Goal: Task Accomplishment & Management: Manage account settings

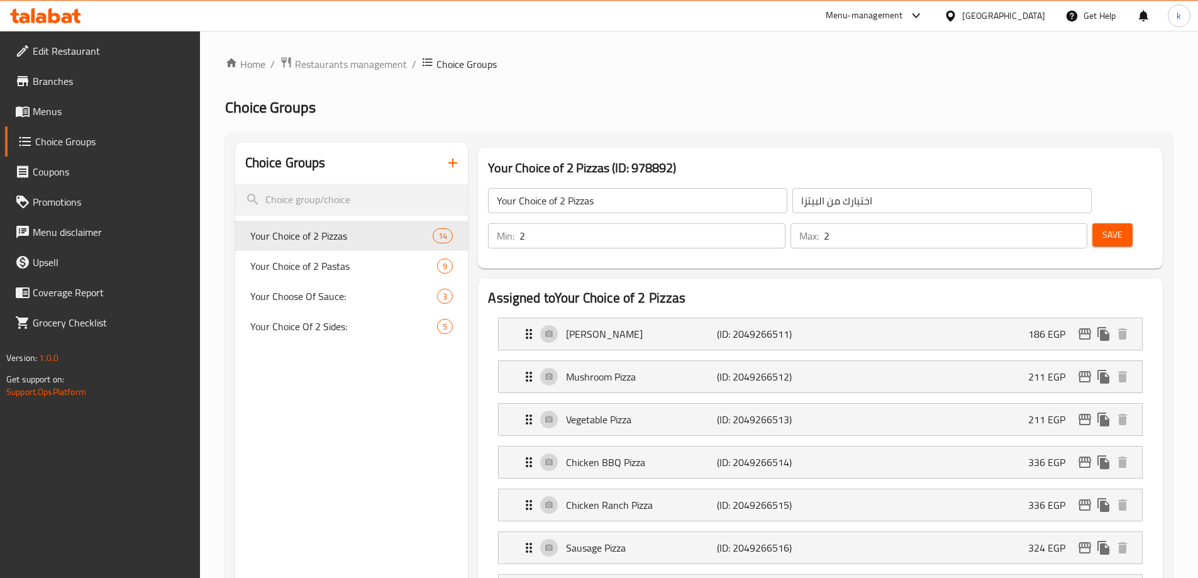
click at [1026, 16] on div "Egypt" at bounding box center [1003, 16] width 83 height 14
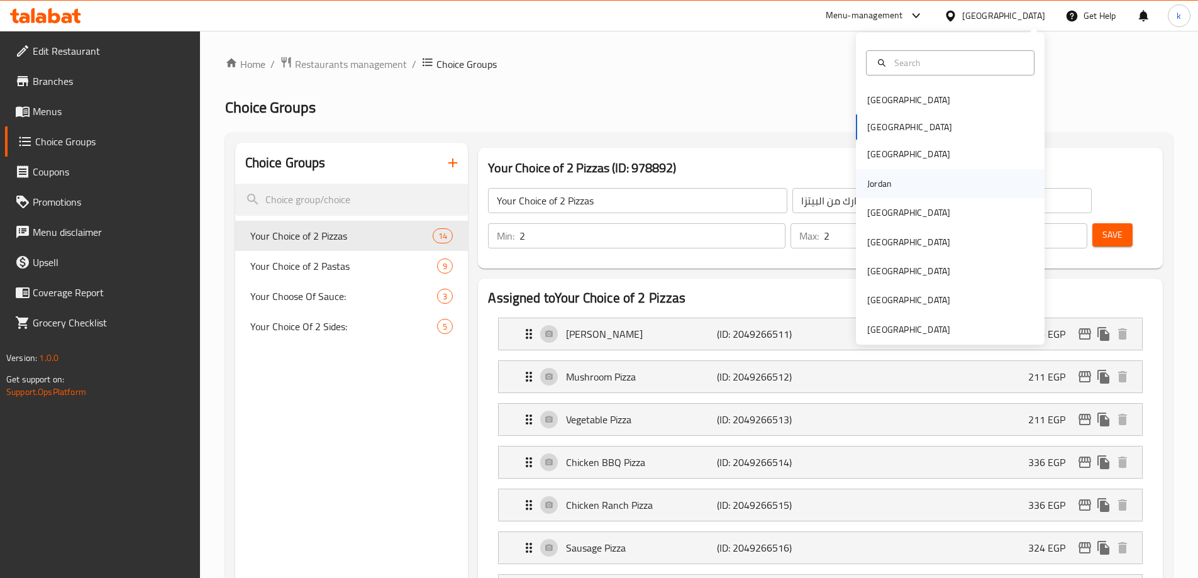
click at [930, 187] on div "Jordan" at bounding box center [950, 183] width 189 height 29
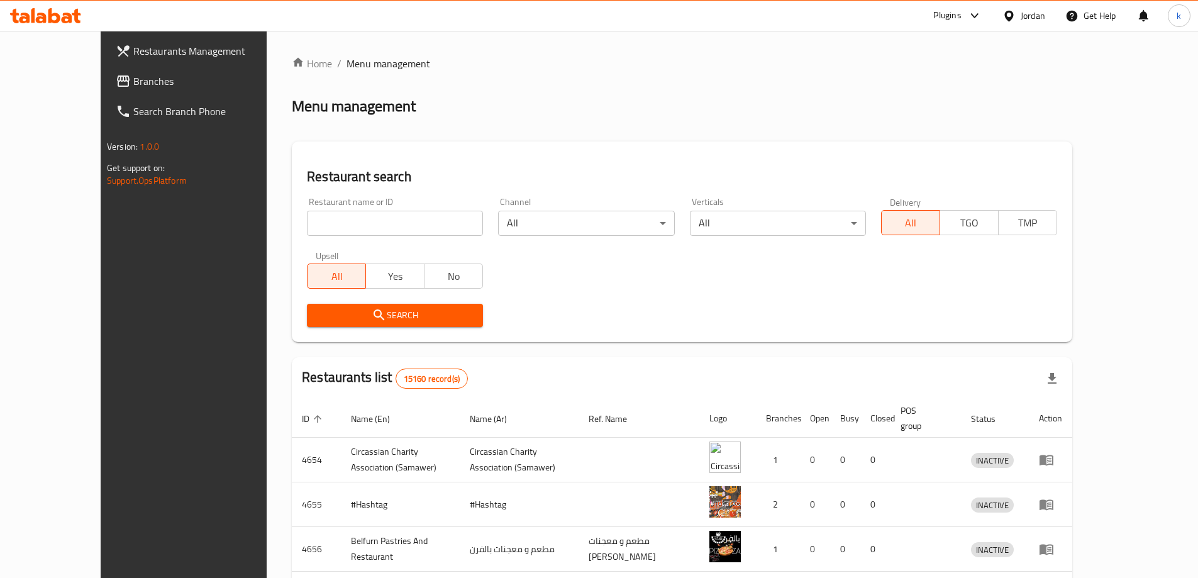
click at [133, 77] on span "Branches" at bounding box center [211, 81] width 157 height 15
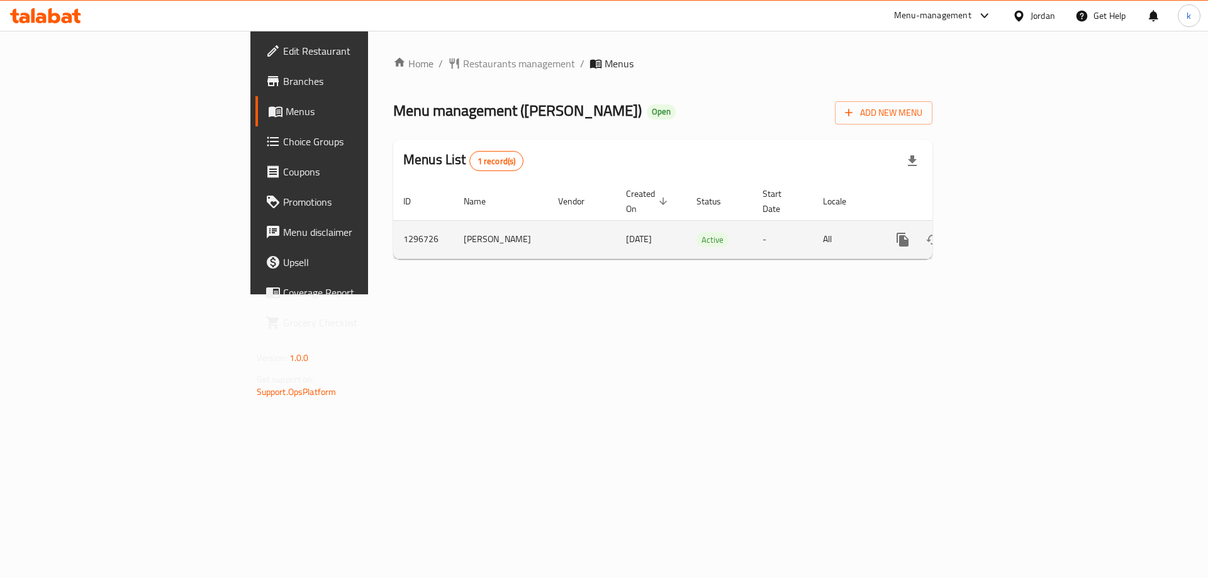
click at [1001, 232] on icon "enhanced table" at bounding box center [993, 239] width 15 height 15
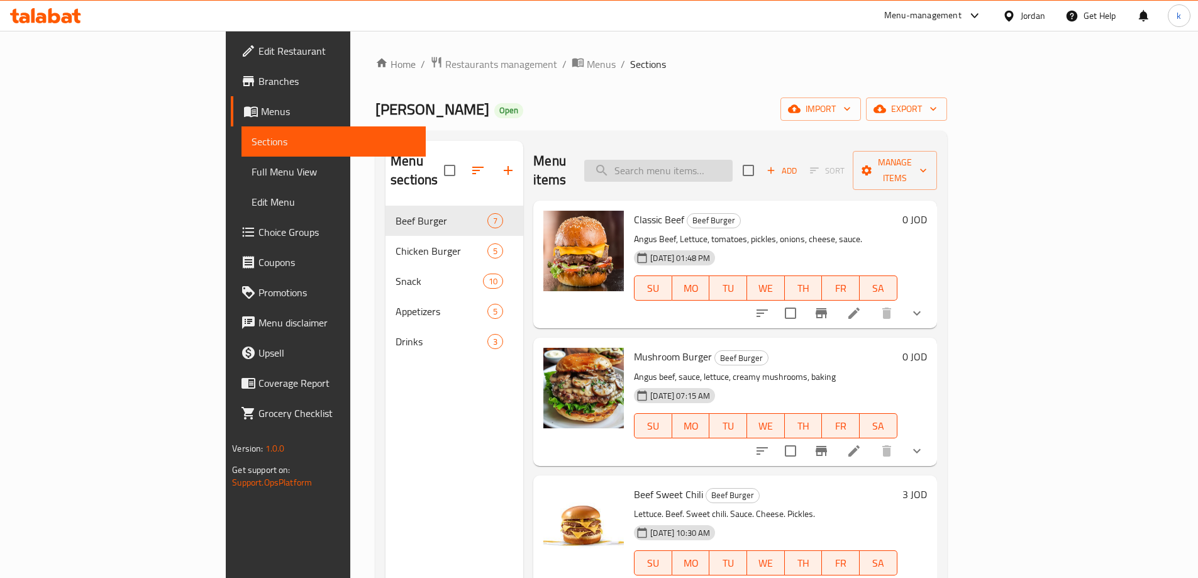
click at [732, 160] on input "search" at bounding box center [658, 171] width 148 height 22
paste input "[PERSON_NAME]"
type input "[PERSON_NAME]"
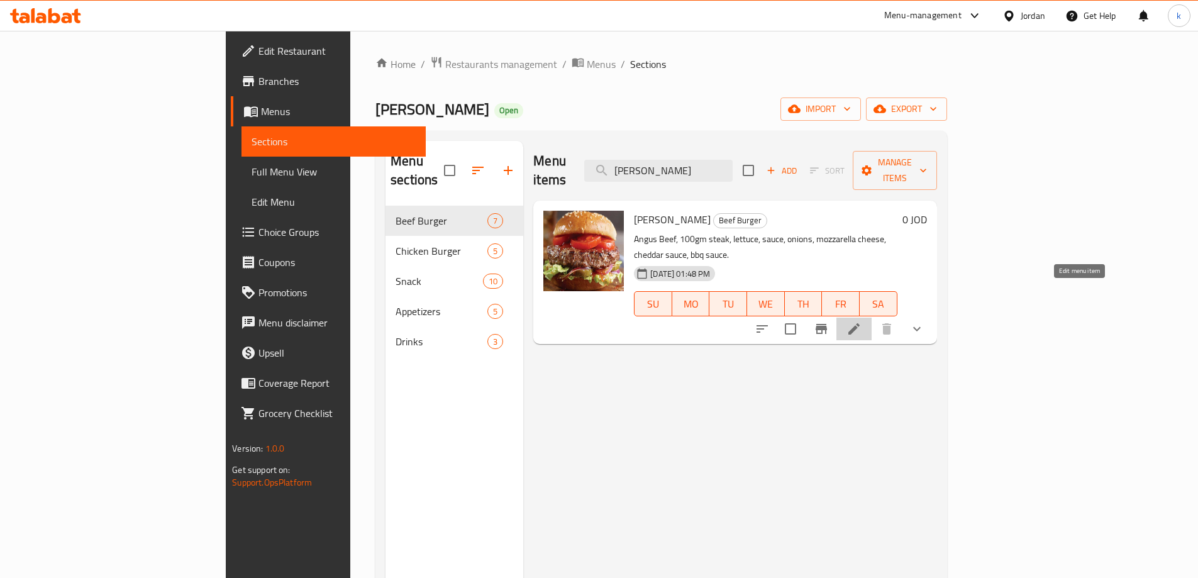
click at [860, 323] on icon at bounding box center [854, 328] width 11 height 11
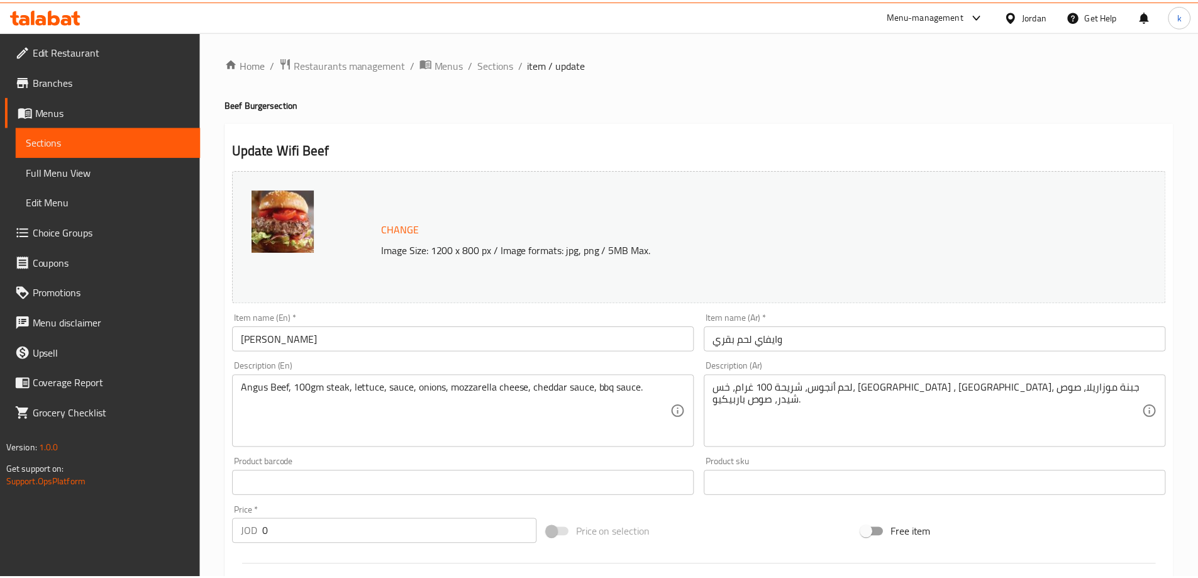
scroll to position [394, 0]
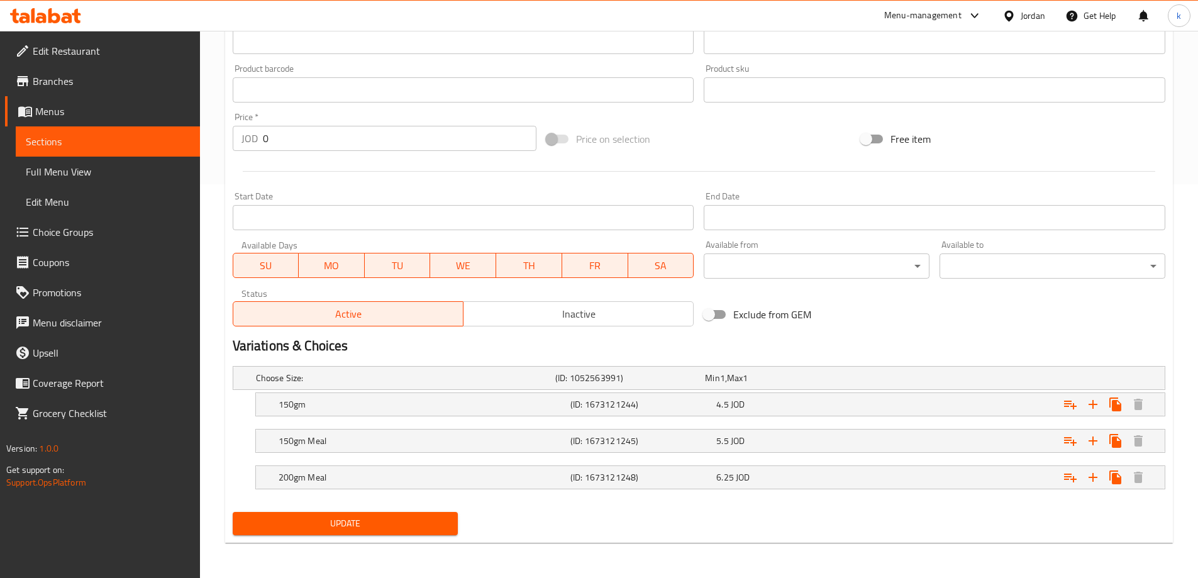
drag, startPoint x: 962, startPoint y: 327, endPoint x: 666, endPoint y: 194, distance: 324.7
click at [962, 327] on div "Exclude from GEM" at bounding box center [856, 315] width 315 height 34
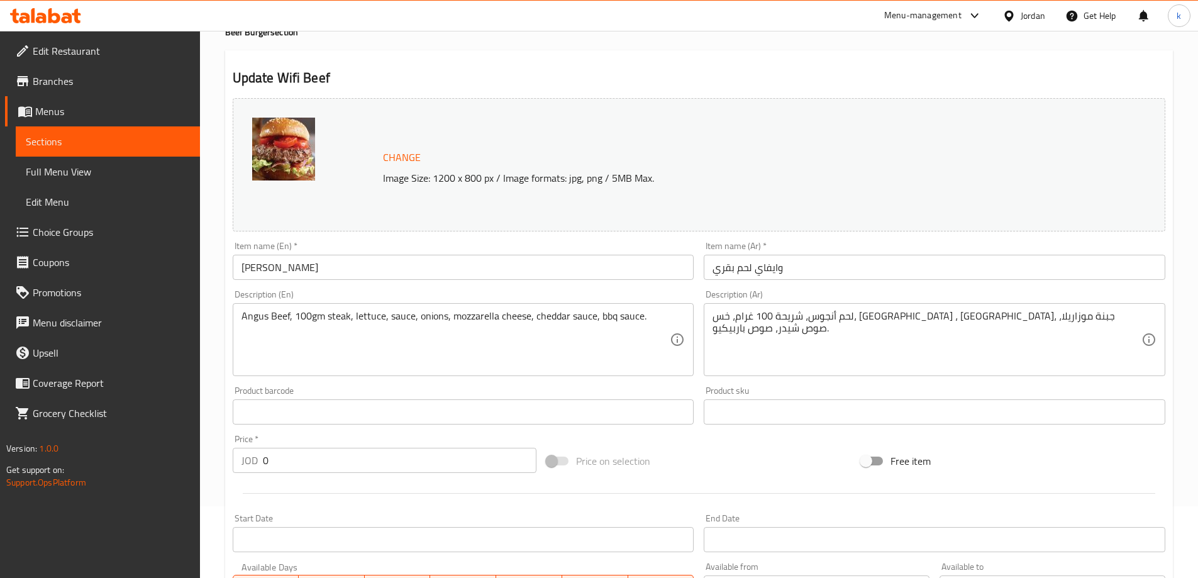
scroll to position [16, 0]
